Goal: Task Accomplishment & Management: Use online tool/utility

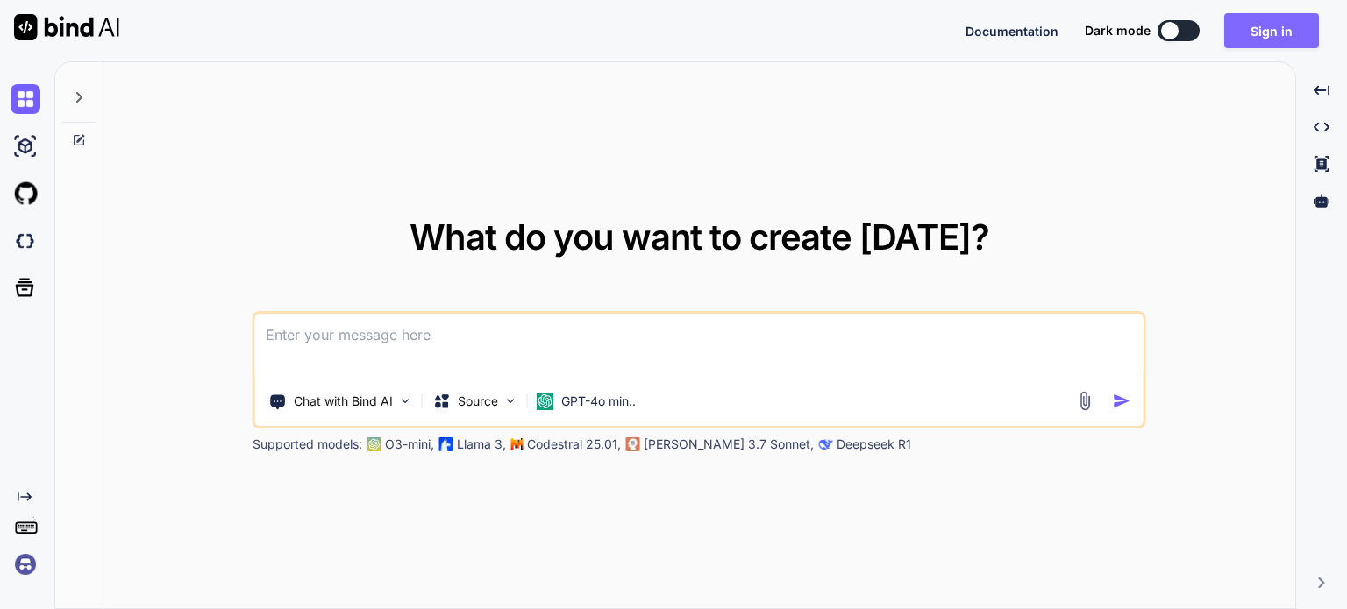
click at [1277, 44] on button "Sign in" at bounding box center [1271, 30] width 95 height 35
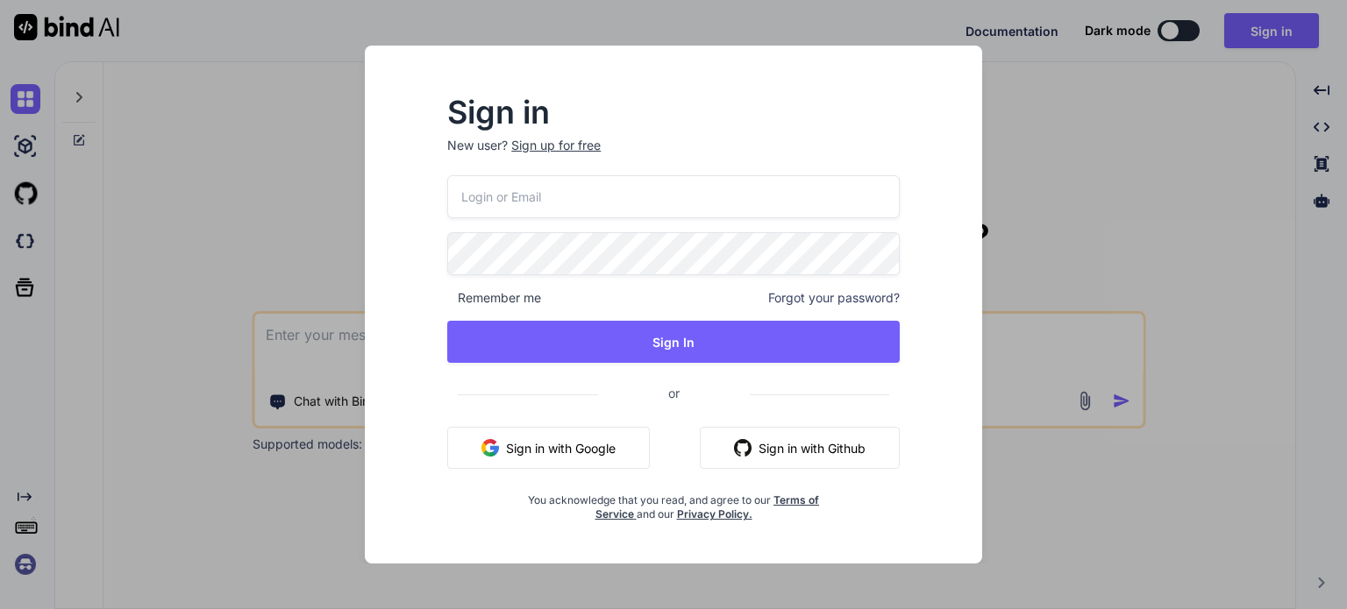
click at [584, 455] on button "Sign in with Google" at bounding box center [548, 448] width 203 height 42
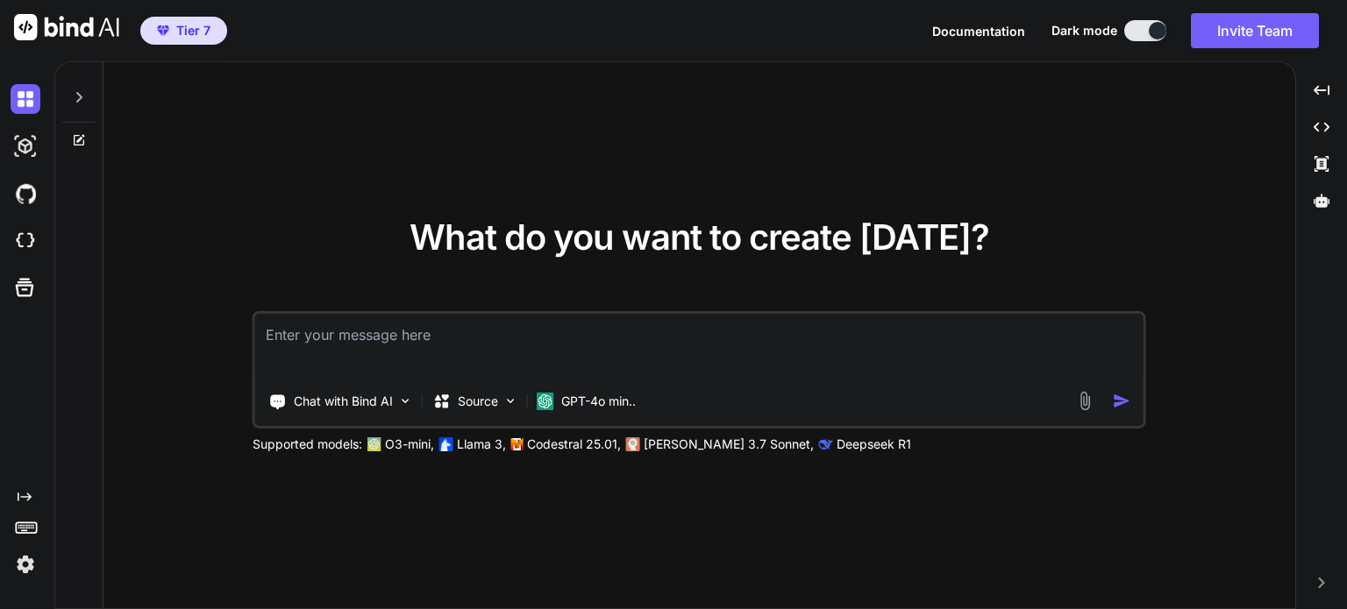
click at [29, 557] on img at bounding box center [26, 565] width 30 height 30
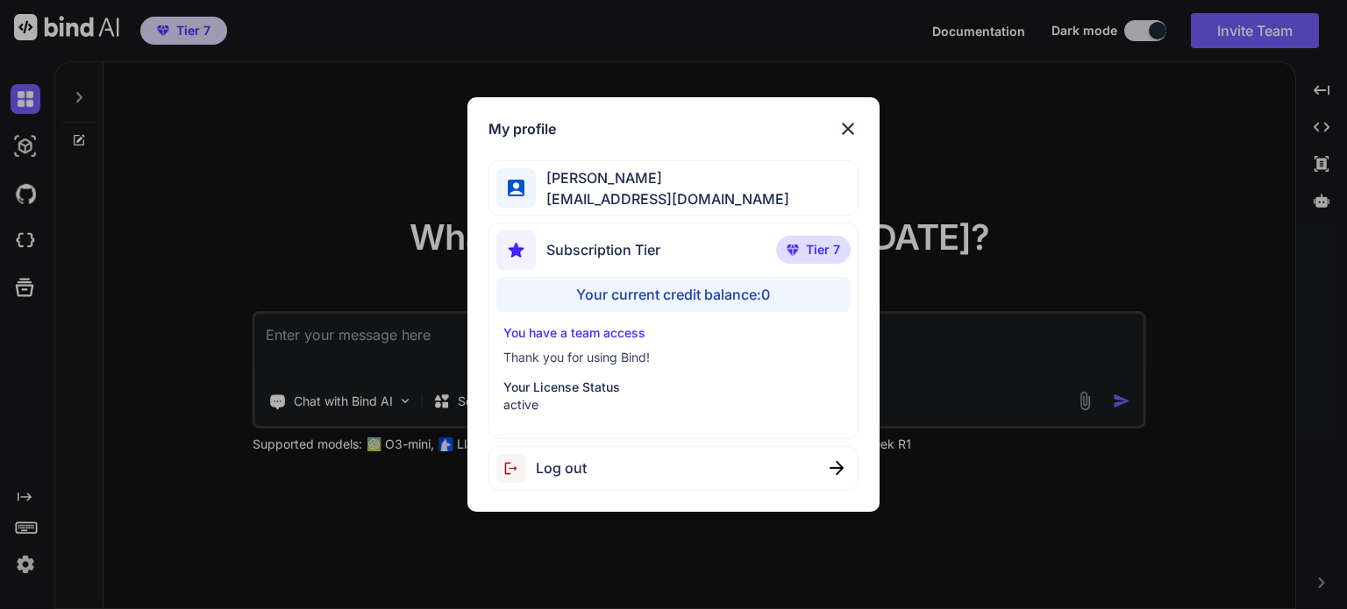
click at [852, 125] on img at bounding box center [847, 128] width 21 height 21
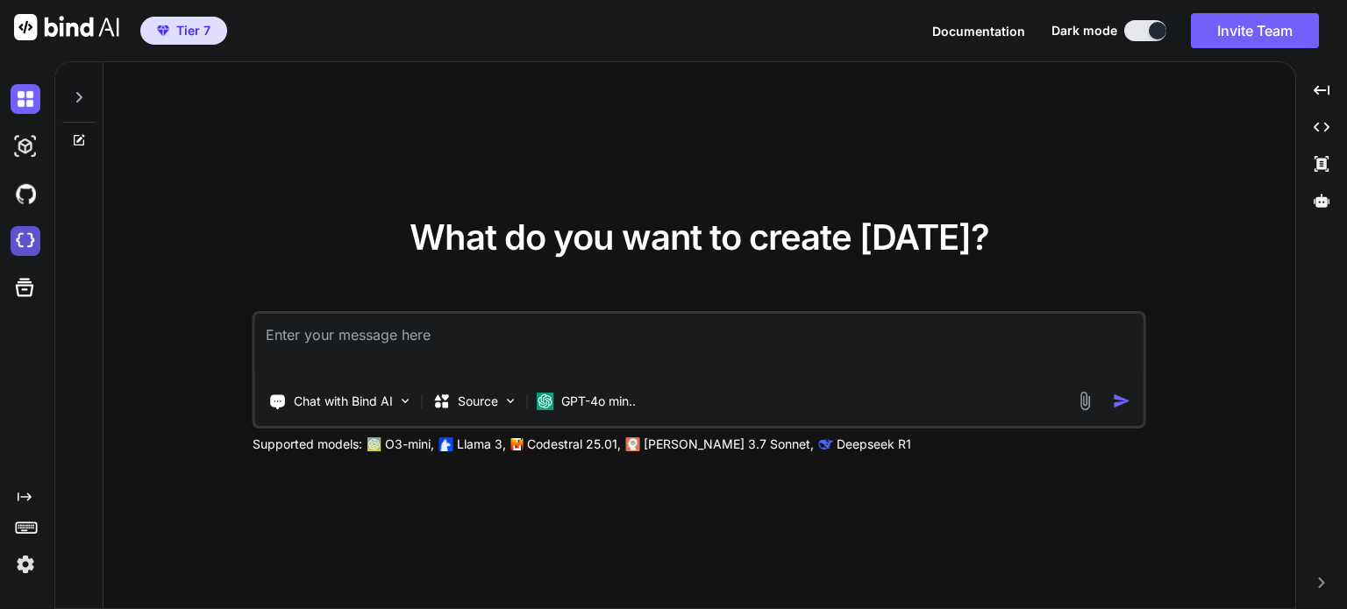
click at [31, 239] on img at bounding box center [26, 241] width 30 height 30
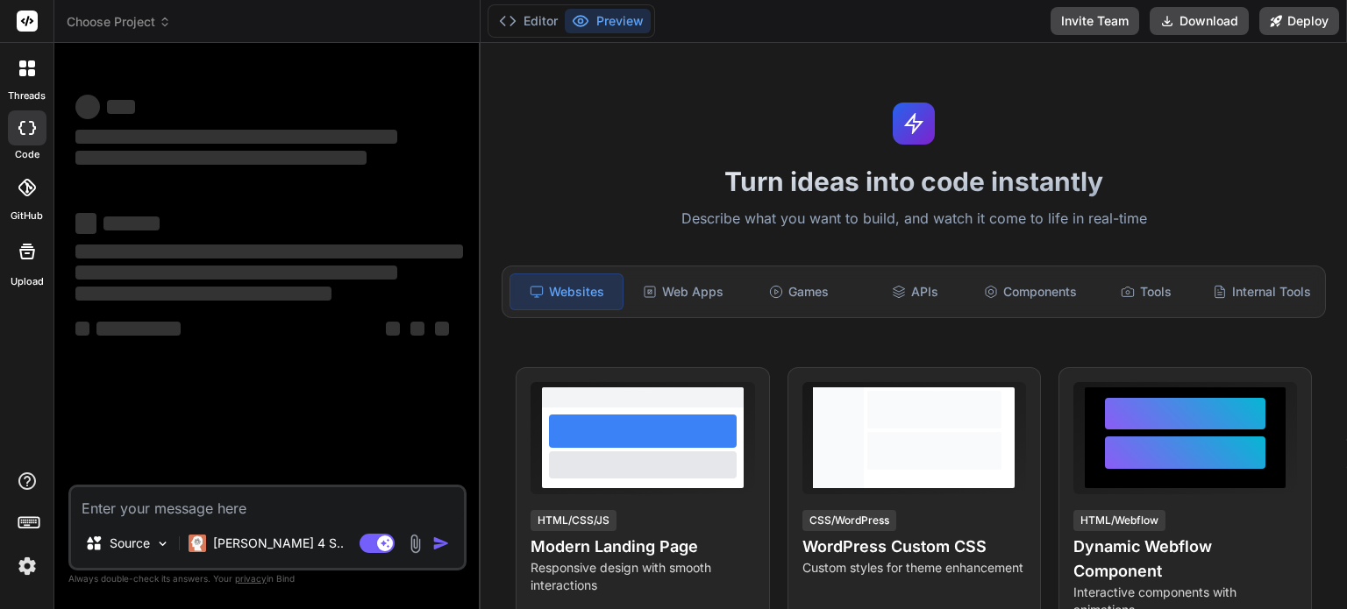
type textarea "x"
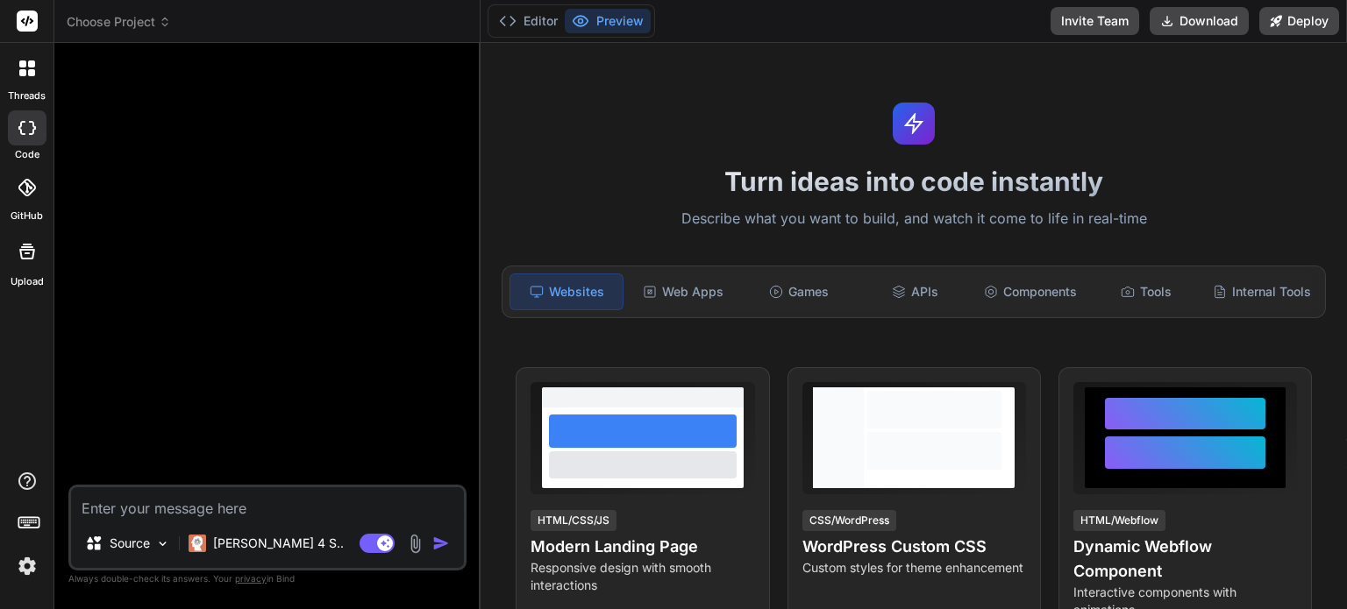
click at [182, 502] on textarea at bounding box center [267, 504] width 393 height 32
type textarea "h"
type textarea "x"
type textarea "hi"
type textarea "x"
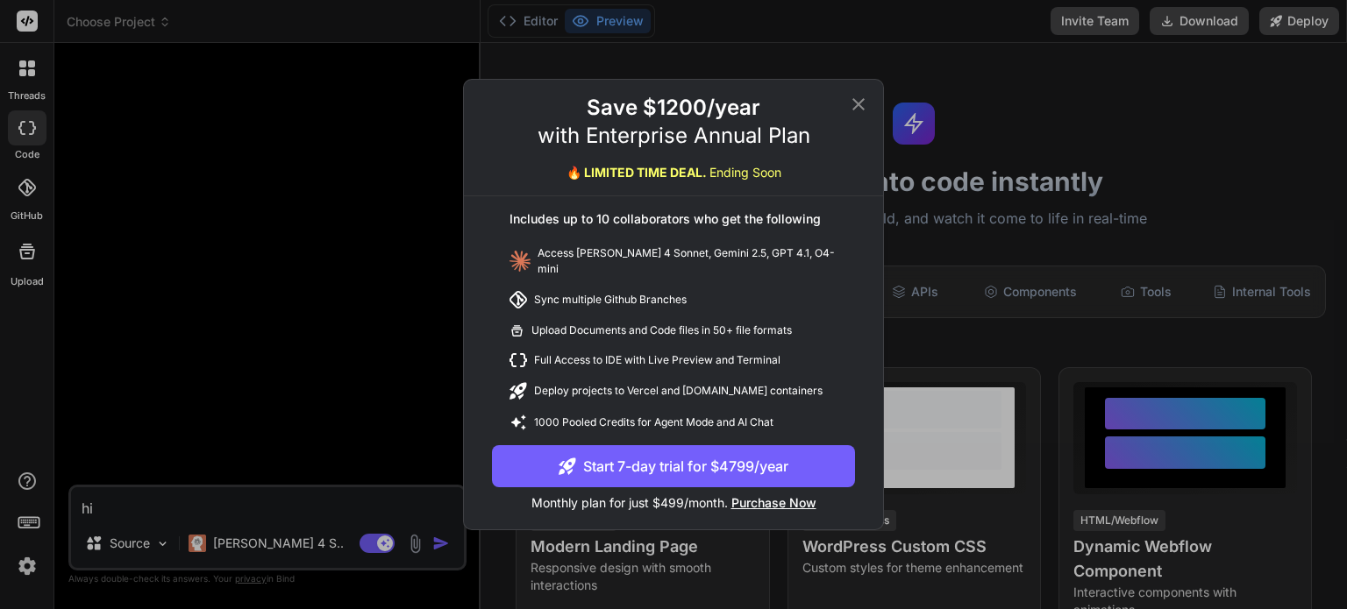
type textarea "hi"
